Goal: Information Seeking & Learning: Learn about a topic

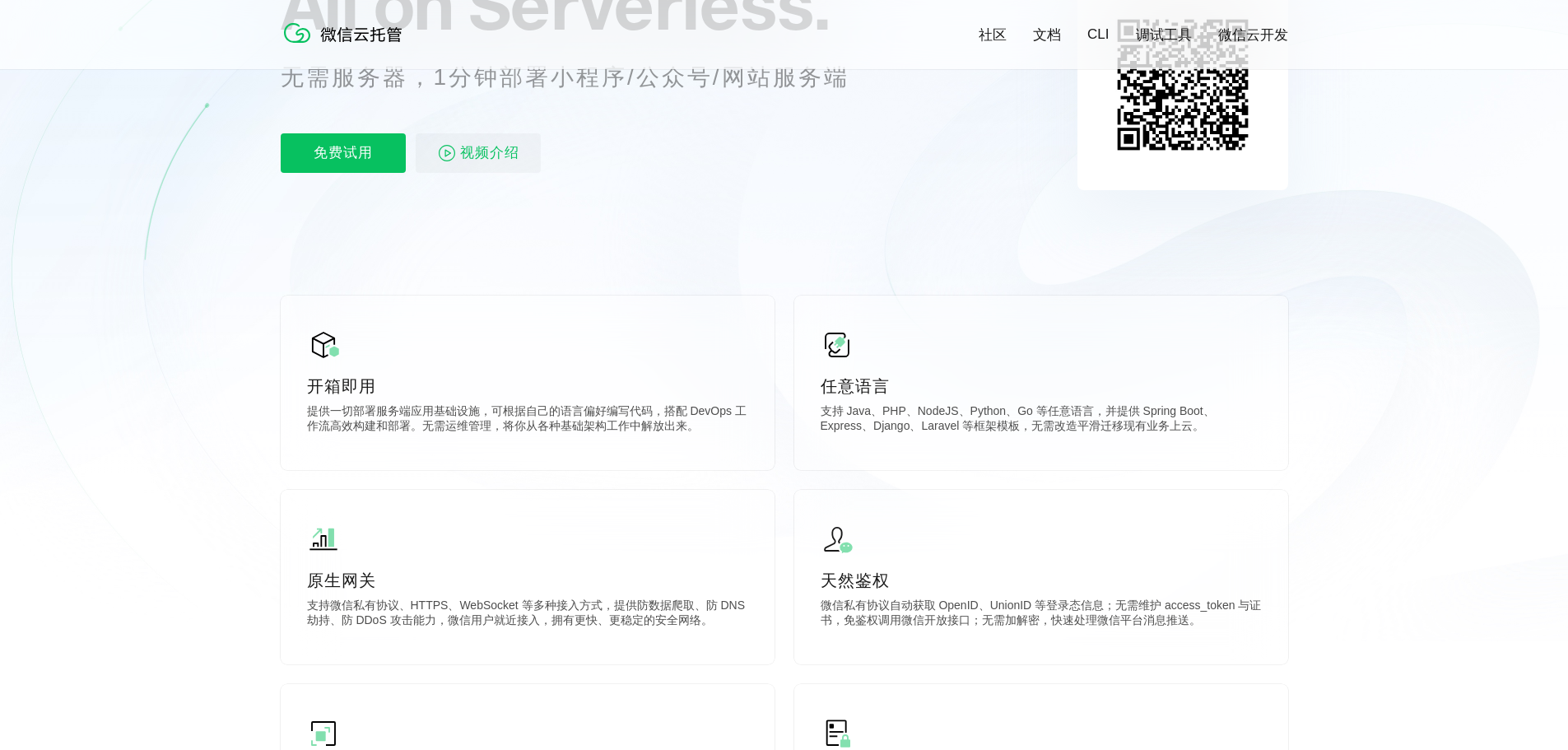
scroll to position [247, 0]
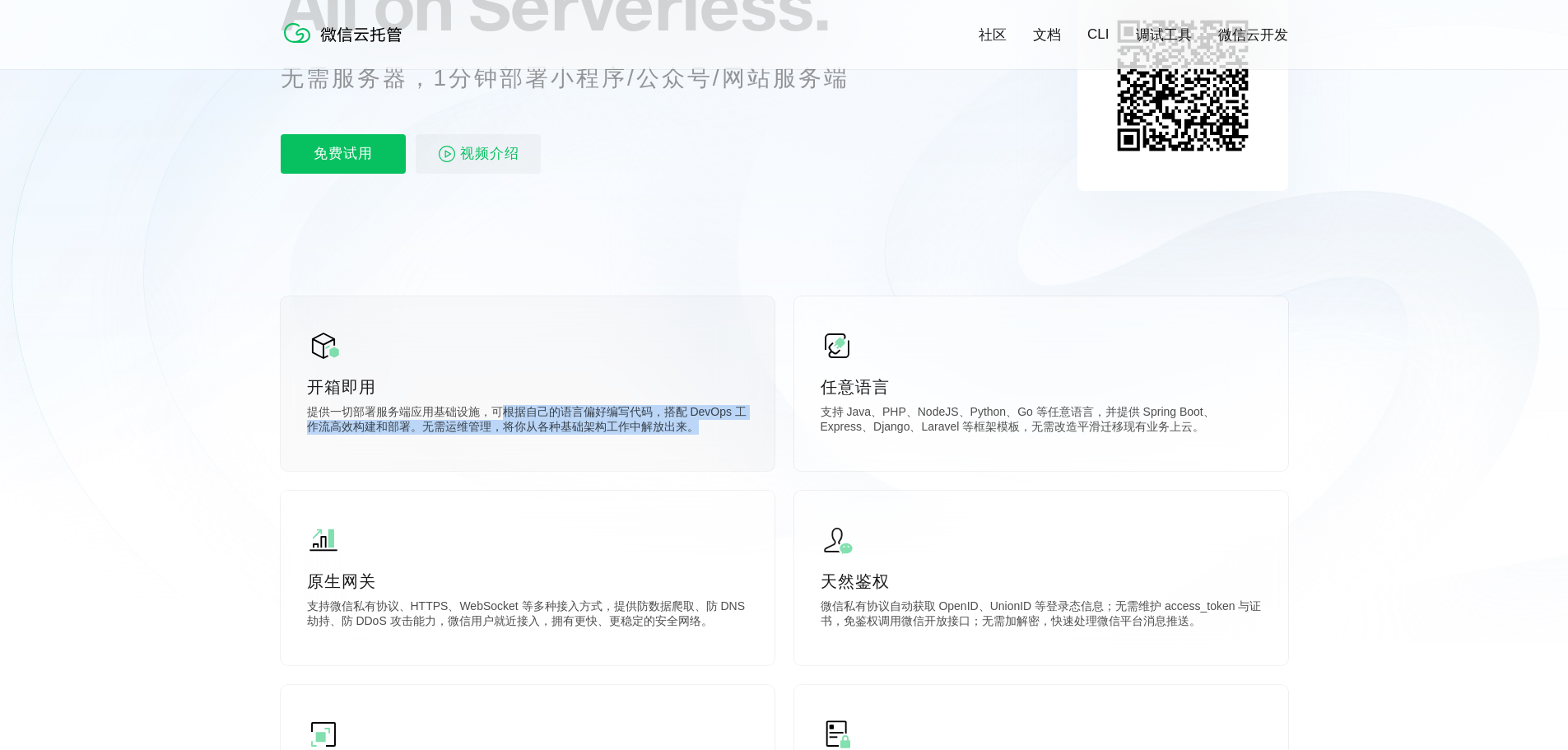
drag, startPoint x: 527, startPoint y: 415, endPoint x: 705, endPoint y: 440, distance: 179.7
click at [705, 440] on div "开箱即用 提供一切部署服务端应用基础设施，可根据自己的语言偏好编写代码，搭配 DevOps 工作流高效构建和部署。无需运维管理，将你从各种基础架构工作中解放出…" at bounding box center [527, 384] width 494 height 174
click at [346, 436] on p "提供一切部署服务端应用基础设施，可根据自己的语言偏好编写代码，搭配 DevOps 工作流高效构建和部署。无需运维管理，将你从各种基础架构工作中解放出来。" at bounding box center [527, 422] width 441 height 33
drag, startPoint x: 432, startPoint y: 434, endPoint x: 549, endPoint y: 439, distance: 117.1
click at [549, 438] on p "提供一切部署服务端应用基础设施，可根据自己的语言偏好编写代码，搭配 DevOps 工作流高效构建和部署。无需运维管理，将你从各种基础架构工作中解放出来。" at bounding box center [527, 422] width 441 height 33
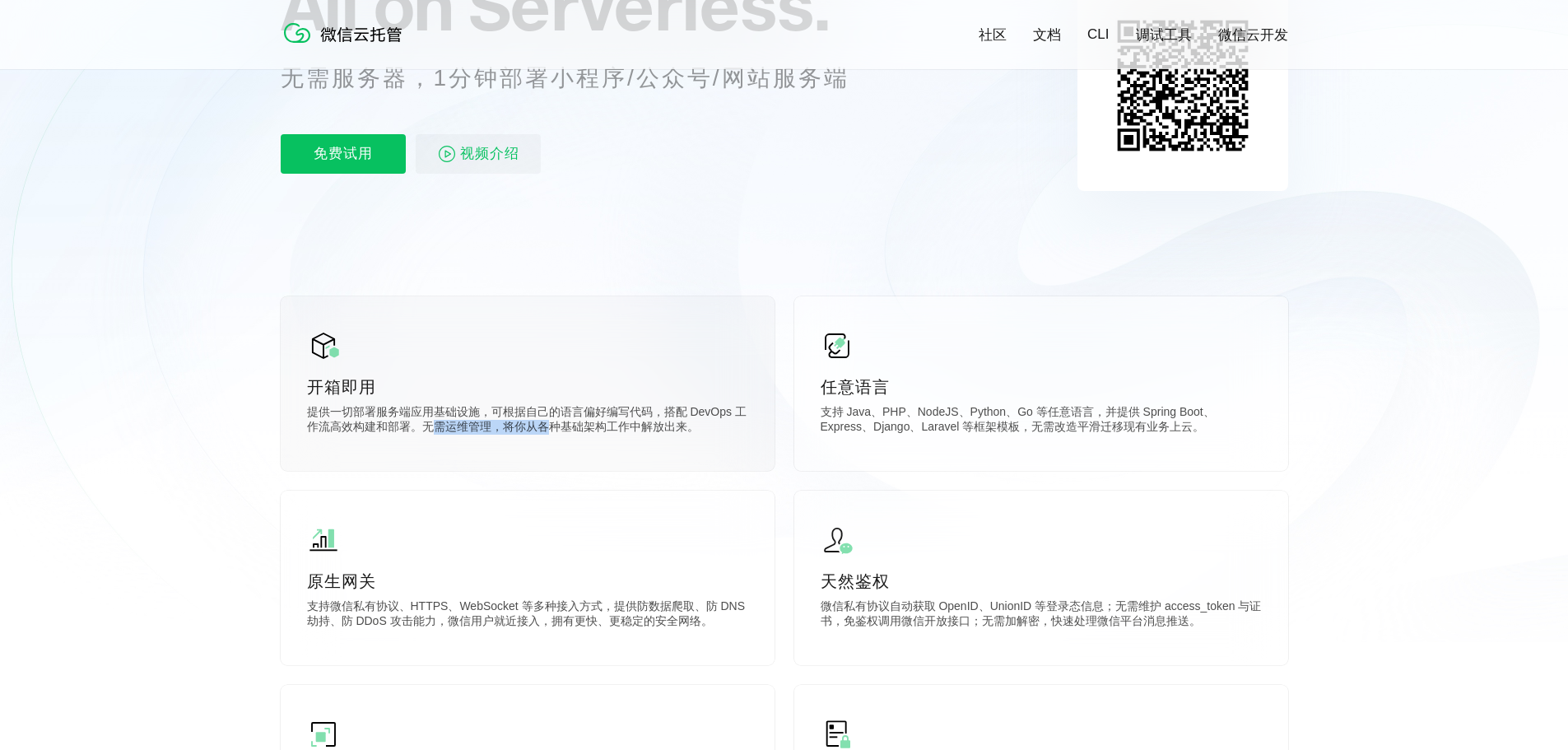
click at [551, 434] on p "提供一切部署服务端应用基础设施，可根据自己的语言偏好编写代码，搭配 DevOps 工作流高效构建和部署。无需运维管理，将你从各种基础架构工作中解放出来。" at bounding box center [527, 422] width 441 height 33
drag, startPoint x: 509, startPoint y: 436, endPoint x: 718, endPoint y: 443, distance: 209.1
click at [718, 443] on div "开箱即用 提供一切部署服务端应用基础设施，可根据自己的语言偏好编写代码，搭配 DevOps 工作流高效构建和部署。无需运维管理，将你从各种基础架构工作中解放出…" at bounding box center [527, 384] width 494 height 174
click at [743, 443] on div "开箱即用 提供一切部署服务端应用基础设施，可根据自己的语言偏好编写代码，搭配 DevOps 工作流高效构建和部署。无需运维管理，将你从各种基础架构工作中解放出…" at bounding box center [527, 384] width 494 height 174
click at [965, 424] on p "支持 Java、PHP、NodeJS、Python、Go 等任意语言，并提供 Spring Boot、Express、Django、Laravel 等框架模板…" at bounding box center [1041, 422] width 441 height 33
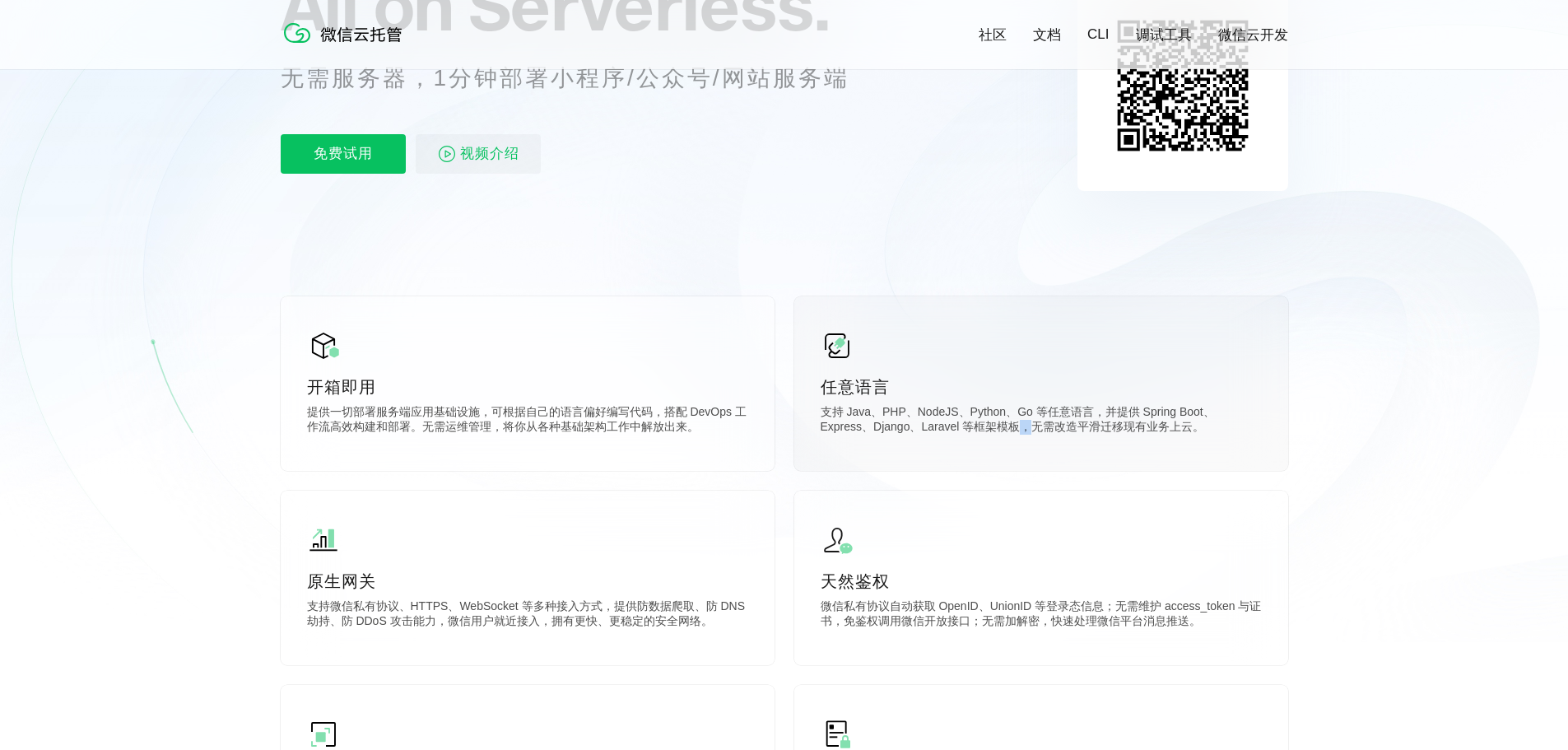
click at [965, 424] on p "支持 Java、PHP、NodeJS、Python、Go 等任意语言，并提供 Spring Boot、Express、Django、Laravel 等框架模板…" at bounding box center [1041, 422] width 441 height 33
click at [891, 619] on p "微信私有协议自动获取 OpenID、UnionID 等登录态信息；无需维护 access_token 与证书，免鉴权调用微信开放接口；无需加解密，快速处理微信…" at bounding box center [1041, 616] width 441 height 33
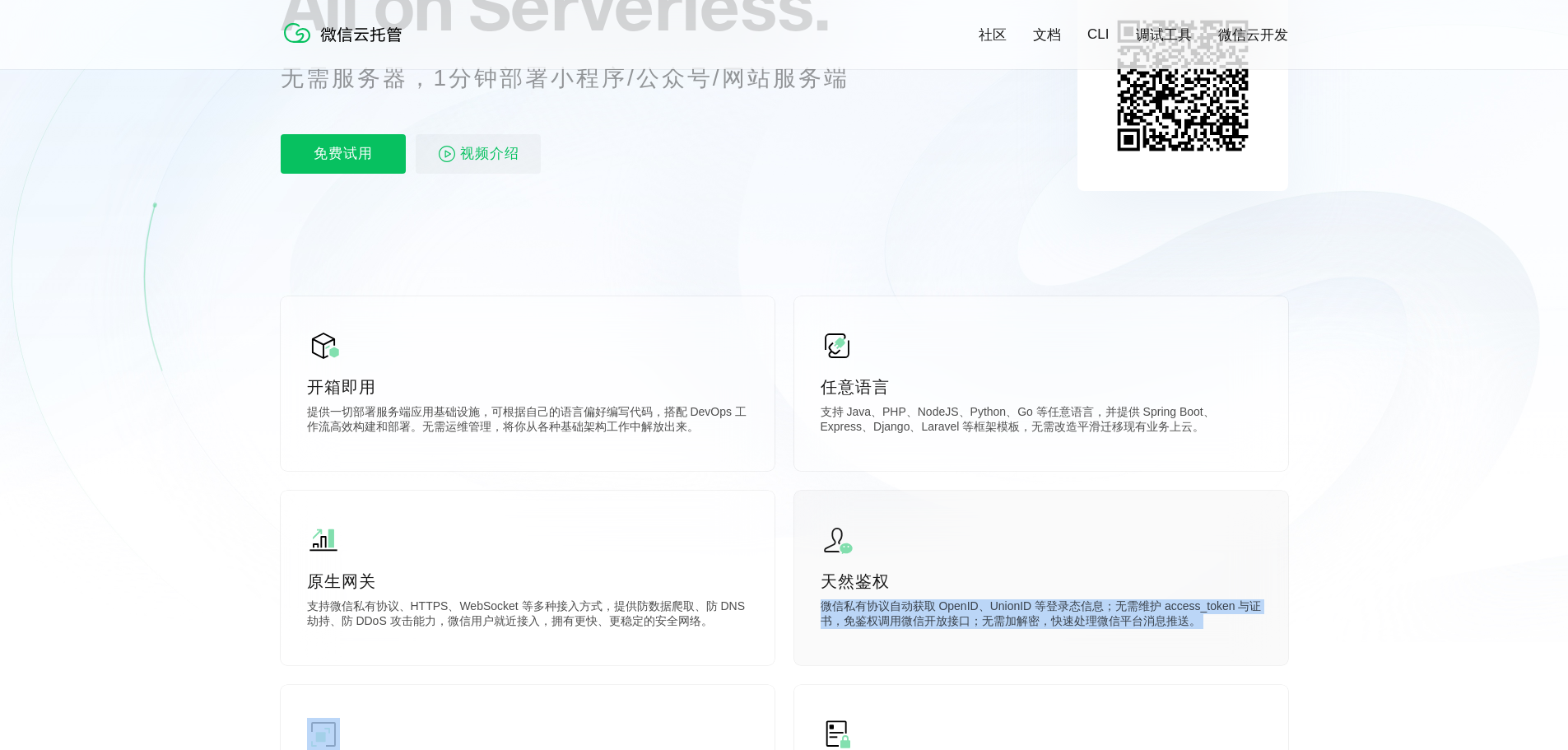
click at [891, 619] on p "微信私有协议自动获取 OpenID、UnionID 等登录态信息；无需维护 access_token 与证书，免鉴权调用微信开放接口；无需加解密，快速处理微信…" at bounding box center [1041, 616] width 441 height 33
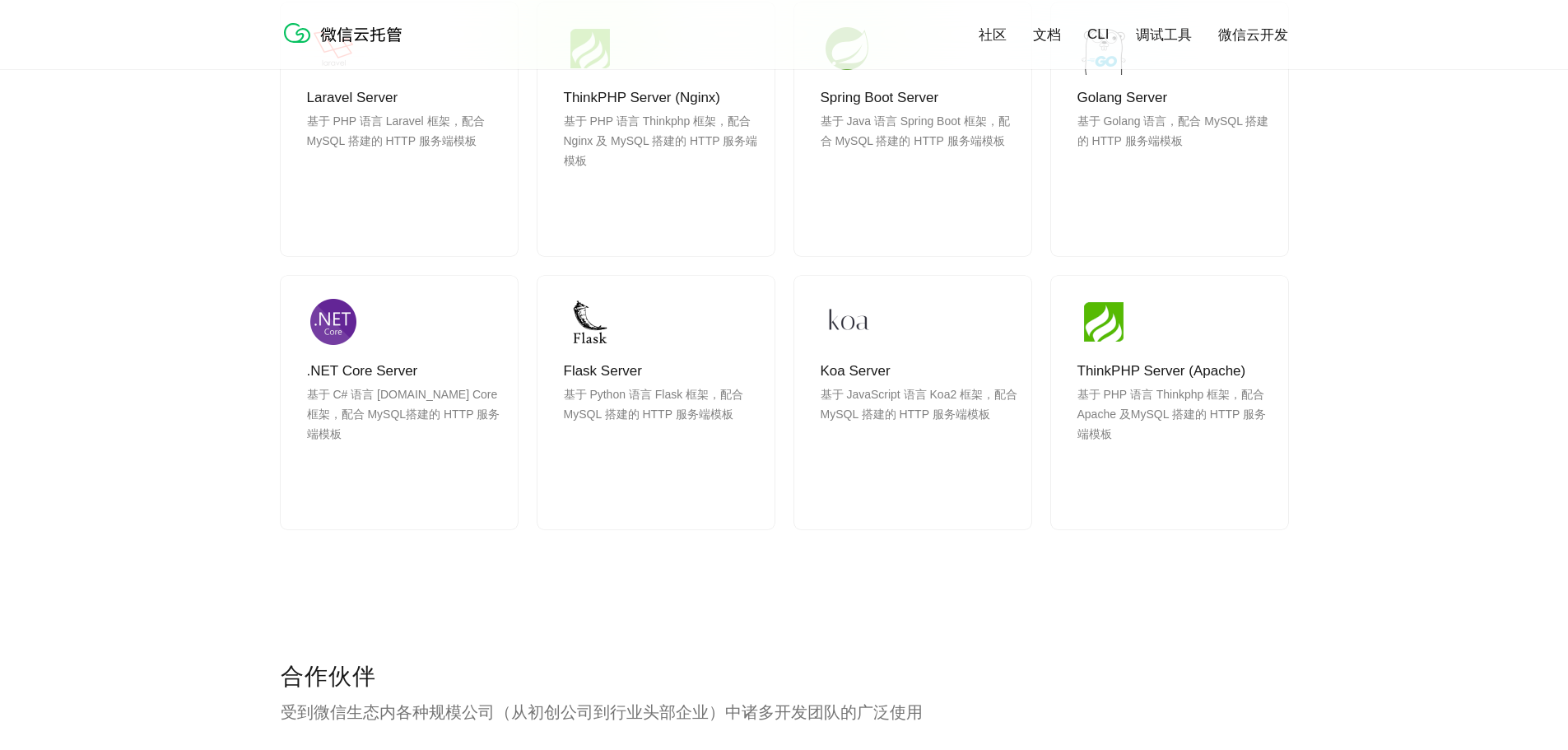
scroll to position [1729, 0]
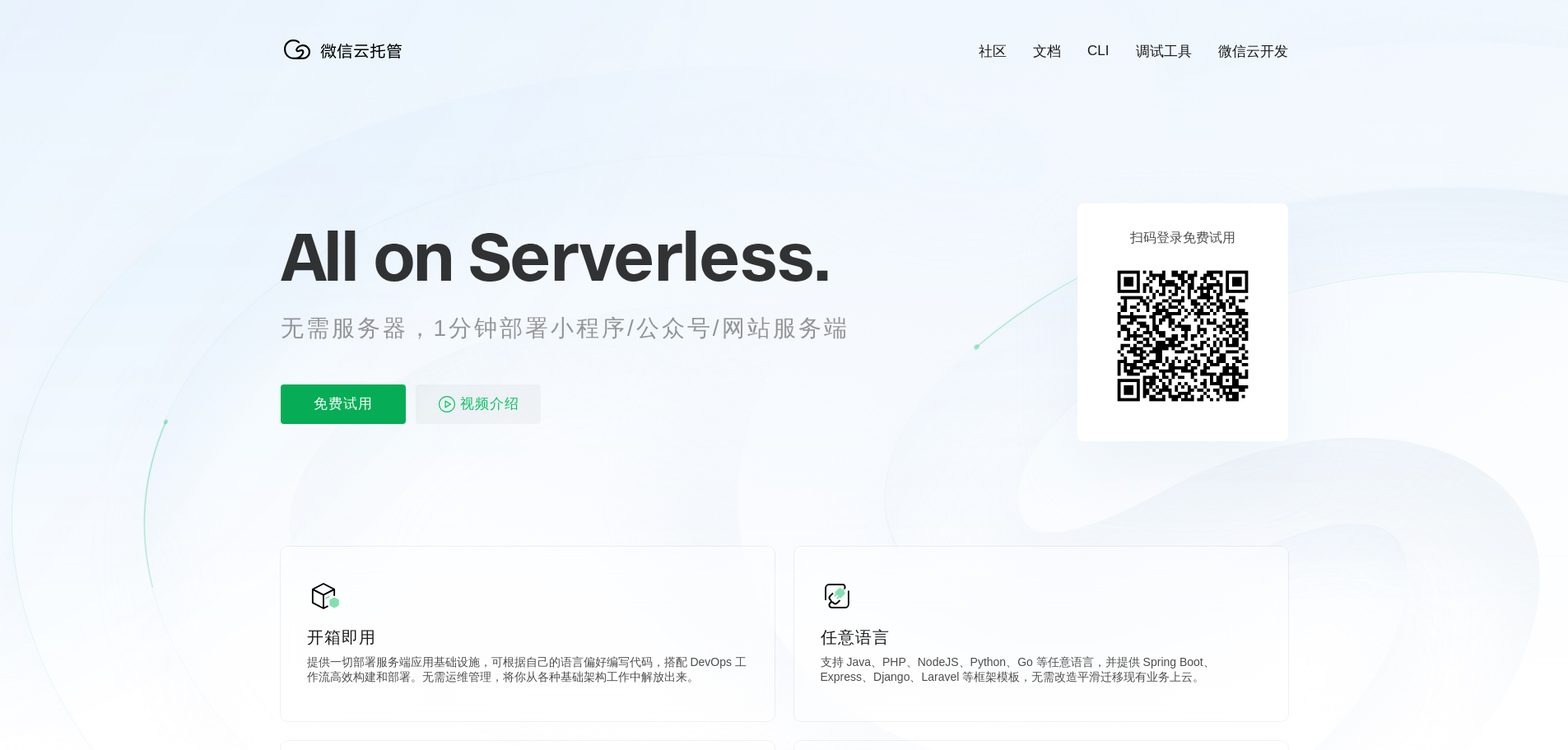
click at [360, 400] on p "免费试用" at bounding box center [343, 404] width 125 height 40
